Goal: Task Accomplishment & Management: Manage account settings

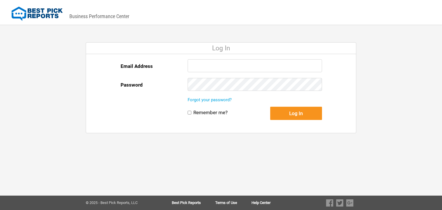
click at [194, 63] on input "Email Address" at bounding box center [255, 65] width 134 height 13
click at [150, 81] on div "Password" at bounding box center [154, 85] width 67 height 15
click at [208, 70] on input "Email Address" at bounding box center [255, 65] width 134 height 13
paste input "mailto:info@exterior"
drag, startPoint x: 205, startPoint y: 65, endPoint x: 187, endPoint y: 69, distance: 18.6
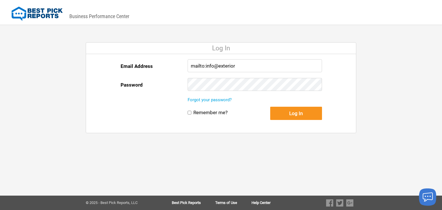
click at [187, 69] on div "Email Address mailto:info@exterior Password" at bounding box center [221, 77] width 201 height 37
click at [89, 99] on div "Email Address info@exterior Password Forgot your password? Remember me? Log In …" at bounding box center [221, 93] width 270 height 79
drag, startPoint x: 223, startPoint y: 65, endPoint x: 224, endPoint y: 72, distance: 6.4
click at [223, 65] on input "info@exterior" at bounding box center [255, 65] width 134 height 13
type input "info@exteriormedics"
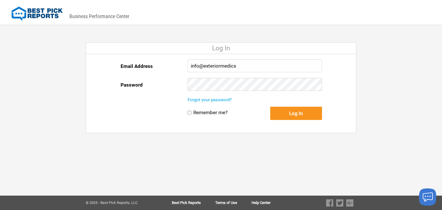
drag, startPoint x: 58, startPoint y: 81, endPoint x: 154, endPoint y: 80, distance: 96.1
click at [58, 81] on div "DASHBOARD PREVIEW DASHBOARD PREVIEW You are viewing this company dashboard as a…" at bounding box center [221, 105] width 442 height 210
click at [287, 110] on button "Log In" at bounding box center [296, 113] width 52 height 13
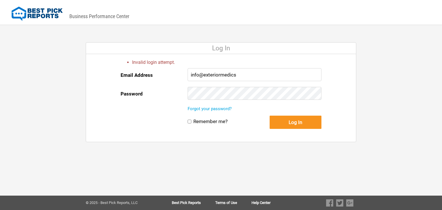
click at [257, 81] on div "info@exteriormedics" at bounding box center [255, 77] width 134 height 19
click at [256, 74] on input "info@exteriormedics" at bounding box center [255, 74] width 134 height 13
type input "info@exteriormedics.com"
click at [201, 119] on label "Remember me?" at bounding box center [210, 122] width 34 height 6
click at [191, 120] on input "Remember me?" at bounding box center [190, 122] width 4 height 4
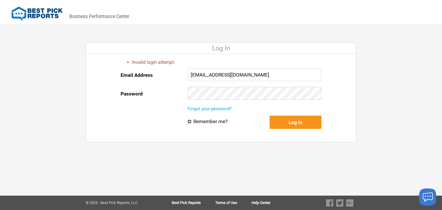
checkbox input "true"
click at [302, 121] on button "Log In" at bounding box center [296, 122] width 52 height 13
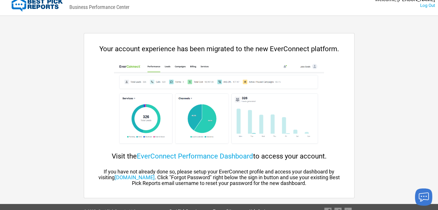
scroll to position [17, 0]
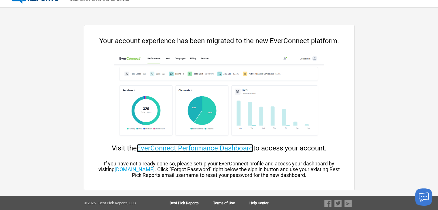
click at [238, 148] on link "EverConnect Performance Dashboard" at bounding box center [195, 148] width 116 height 8
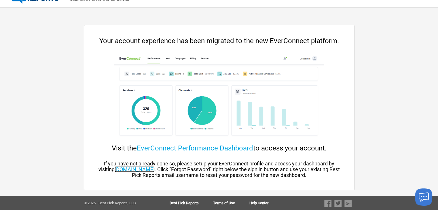
click at [154, 167] on link "[DOMAIN_NAME]" at bounding box center [134, 169] width 40 height 6
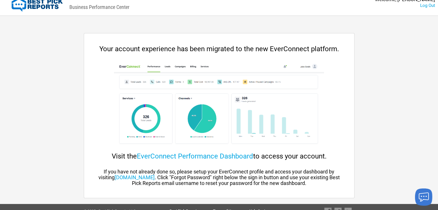
scroll to position [17, 0]
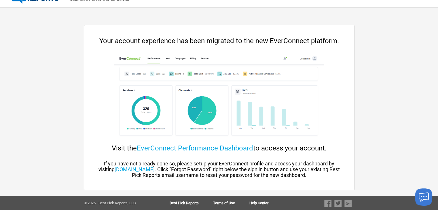
click at [165, 172] on div "If you have not already done so, please setup your EverConnect profile and acce…" at bounding box center [219, 169] width 247 height 17
click at [154, 171] on link "[DOMAIN_NAME]" at bounding box center [134, 169] width 40 height 6
